Goal: Task Accomplishment & Management: Use online tool/utility

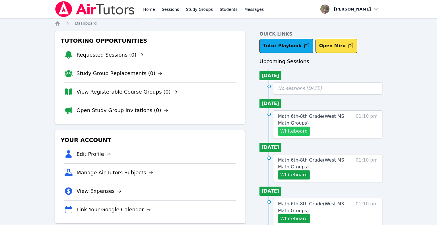
click at [296, 130] on button "Whiteboard" at bounding box center [294, 131] width 32 height 9
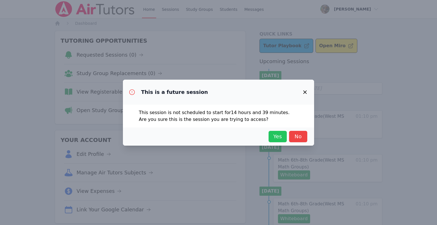
click at [278, 136] on span "Yes" at bounding box center [278, 137] width 13 height 8
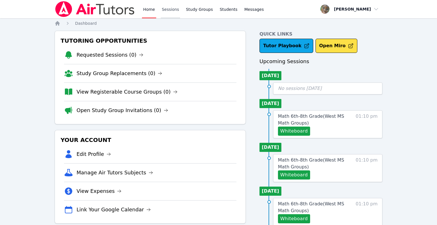
click at [170, 10] on link "Sessions" at bounding box center [171, 9] width 20 height 18
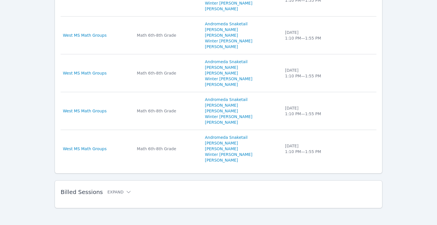
scroll to position [418, 0]
click at [113, 192] on button "Expand" at bounding box center [119, 192] width 24 height 6
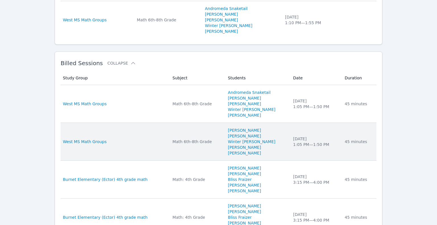
scroll to position [547, 0]
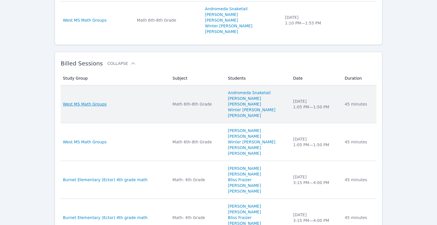
click at [95, 103] on span "West MS Math Groups" at bounding box center [85, 104] width 44 height 6
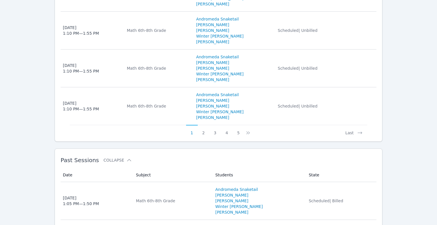
scroll to position [636, 0]
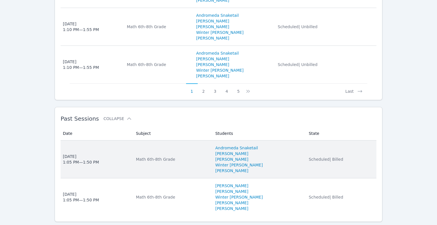
click at [169, 157] on div "Math 6th-8th Grade" at bounding box center [172, 160] width 73 height 6
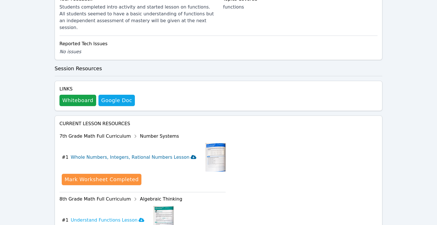
scroll to position [405, 0]
click at [79, 95] on button "Whiteboard" at bounding box center [78, 100] width 37 height 11
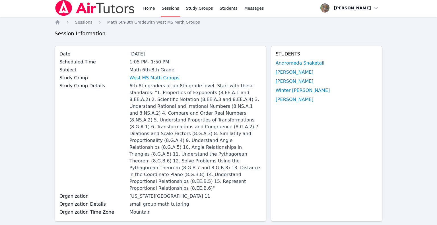
scroll to position [0, 0]
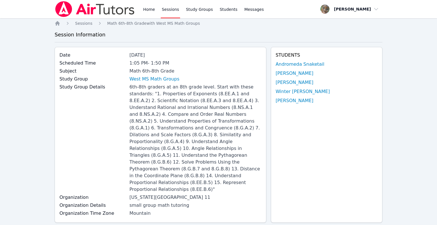
click at [172, 8] on link "Sessions" at bounding box center [171, 9] width 20 height 18
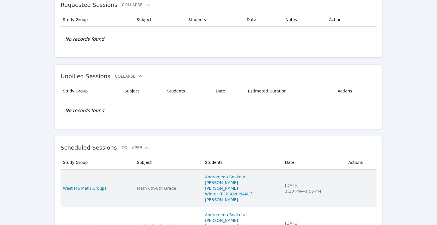
scroll to position [67, 0]
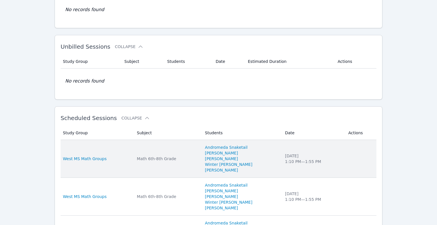
click at [120, 157] on div "West MS Math Groups" at bounding box center [96, 159] width 67 height 6
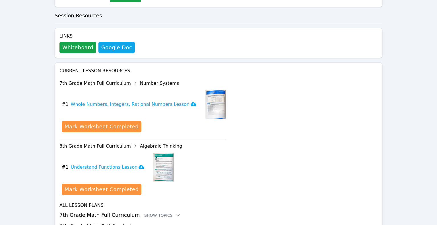
scroll to position [305, 0]
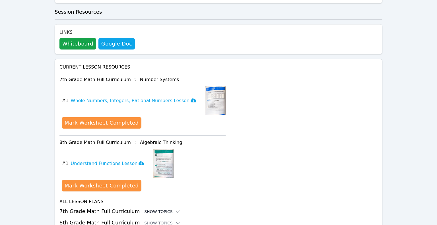
click at [160, 209] on div "Show Topics" at bounding box center [162, 212] width 36 height 6
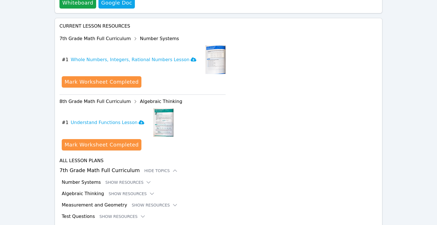
scroll to position [351, 0]
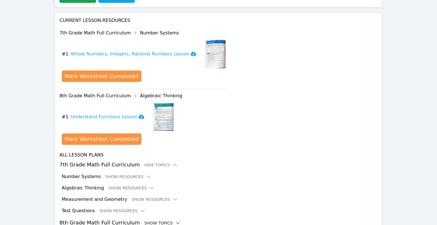
click at [161, 220] on div "Show Topics" at bounding box center [162, 223] width 36 height 6
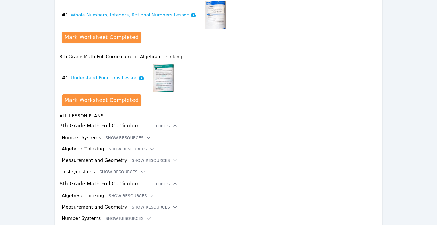
scroll to position [398, 0]
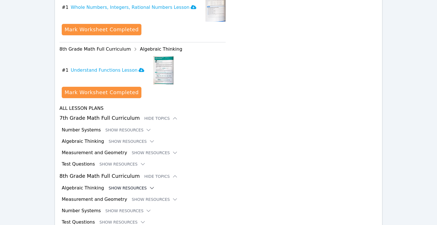
click at [149, 185] on icon at bounding box center [152, 188] width 6 height 6
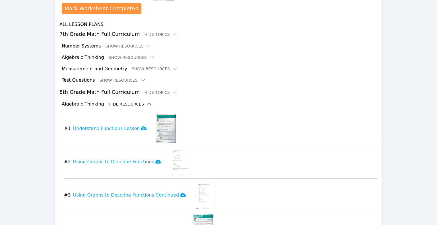
scroll to position [419, 0]
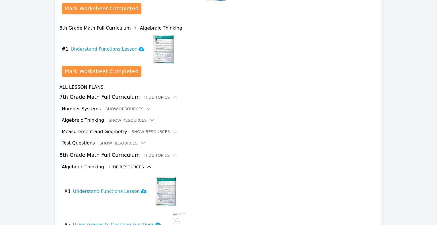
click at [146, 164] on icon at bounding box center [149, 167] width 6 height 6
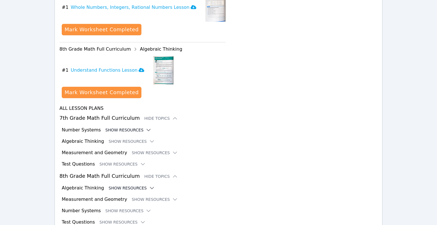
click at [146, 127] on icon at bounding box center [149, 130] width 6 height 6
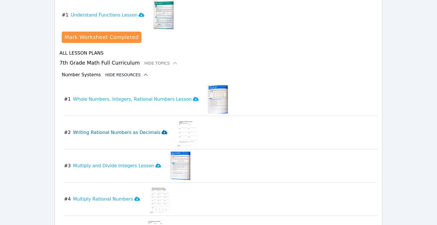
scroll to position [458, 0]
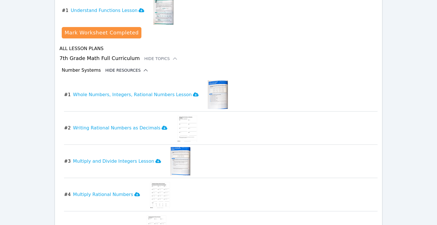
click at [143, 67] on icon at bounding box center [146, 70] width 6 height 6
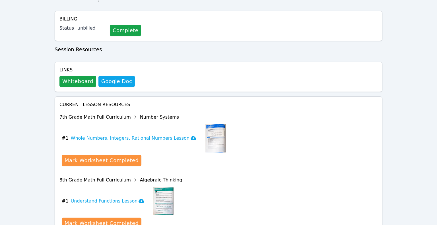
scroll to position [326, 0]
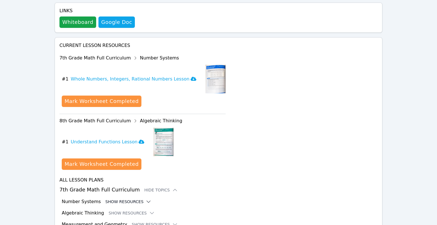
click at [131, 54] on icon at bounding box center [135, 58] width 9 height 9
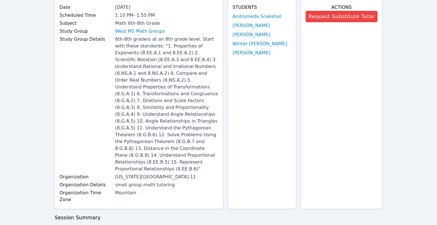
scroll to position [0, 0]
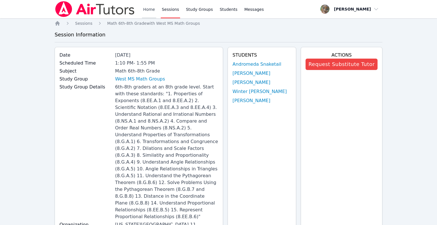
click at [149, 11] on link "Home" at bounding box center [149, 9] width 14 height 18
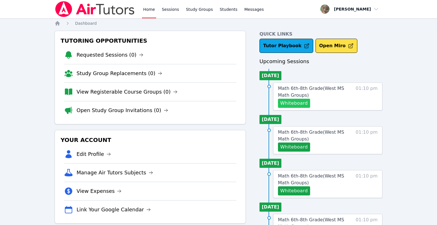
click at [294, 102] on button "Whiteboard" at bounding box center [294, 103] width 32 height 9
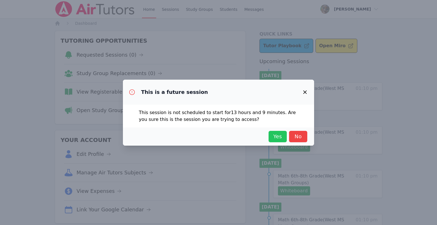
click at [279, 133] on span "Yes" at bounding box center [278, 137] width 13 height 8
